Goal: Find specific page/section: Find specific page/section

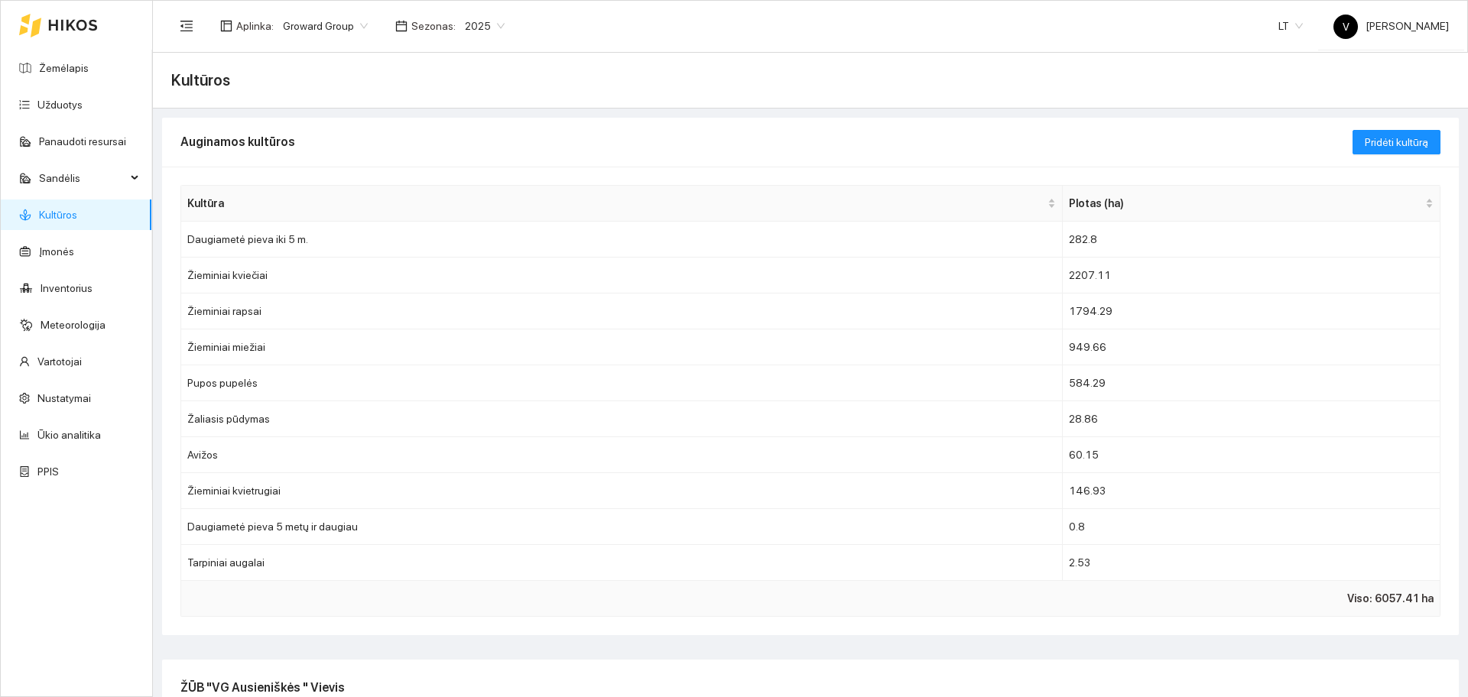
scroll to position [765, 0]
click at [58, 68] on link "Žemėlapis" at bounding box center [64, 68] width 50 height 12
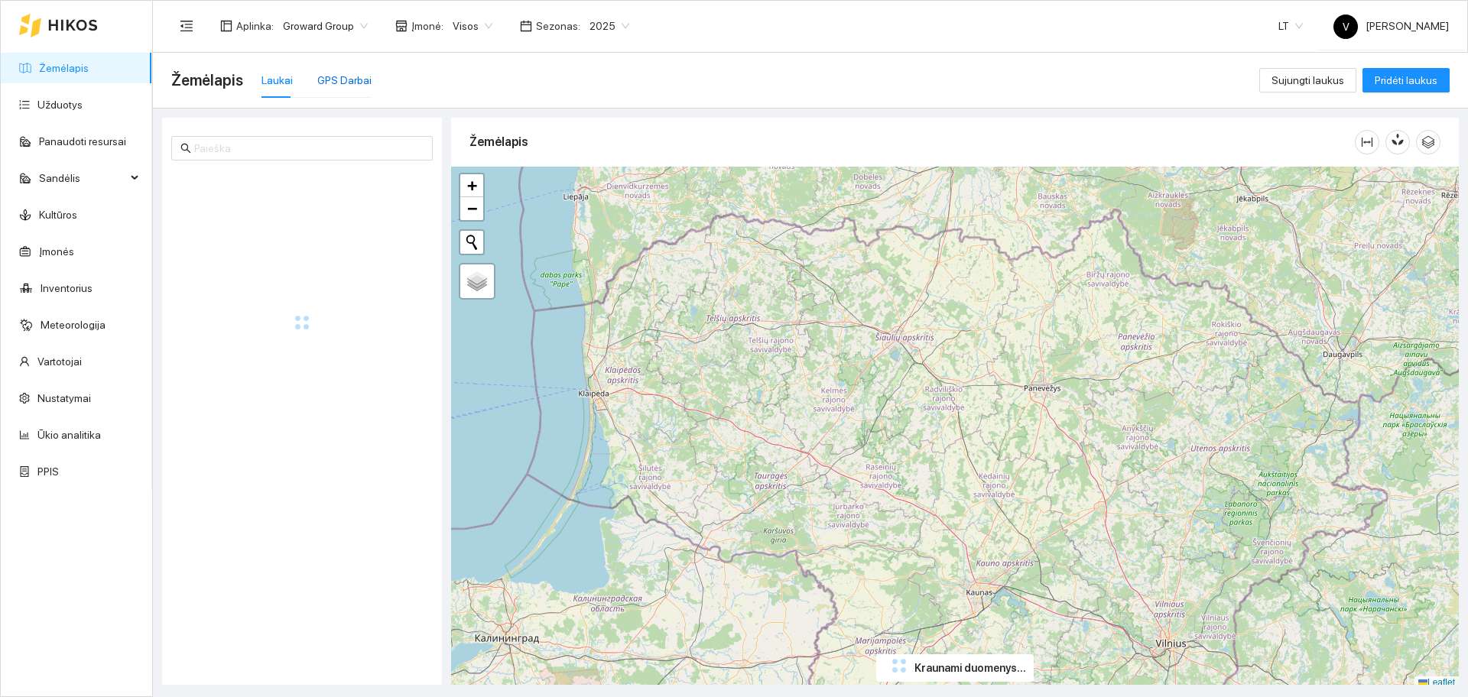
click at [330, 74] on div "GPS Darbai" at bounding box center [344, 80] width 54 height 17
